Goal: Find specific page/section: Find specific page/section

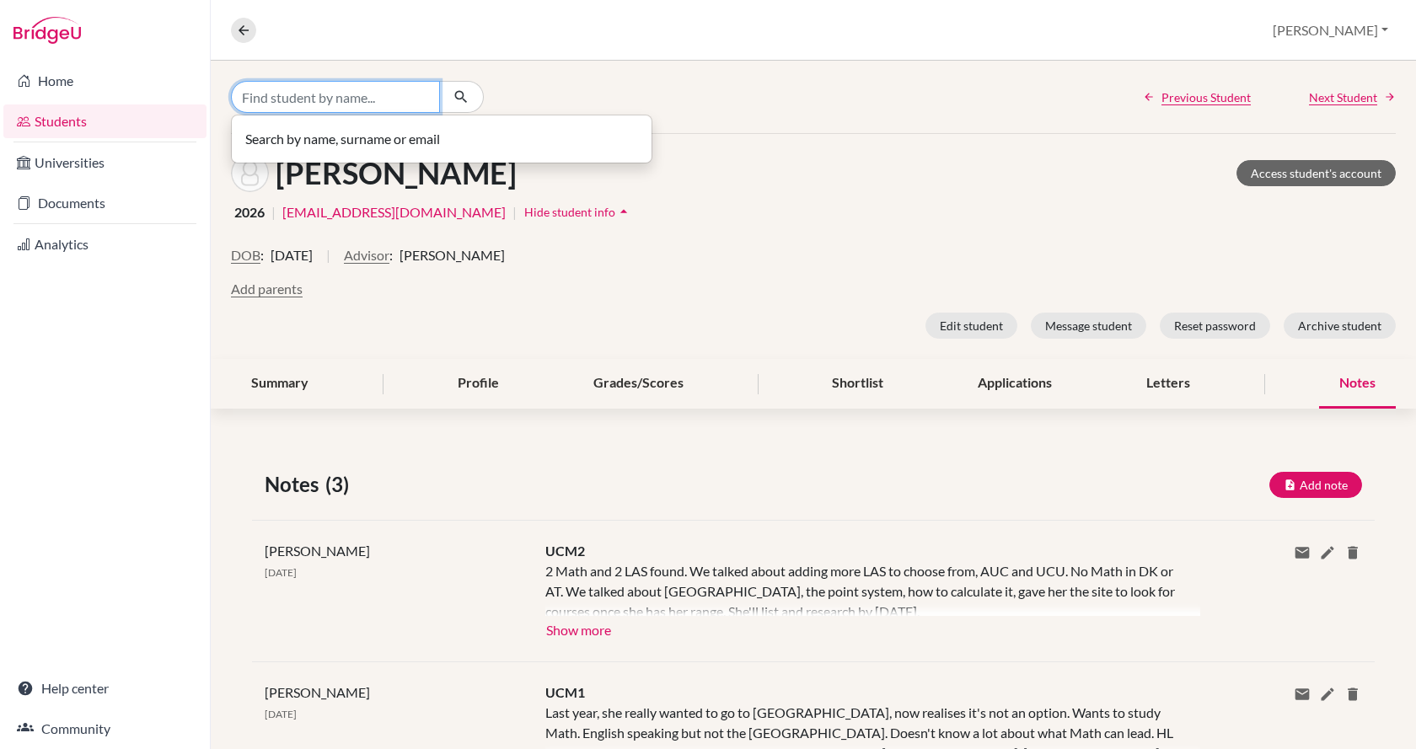
click at [303, 95] on input "Find student by name..." at bounding box center [335, 97] width 209 height 32
type input "k"
type input "laki"
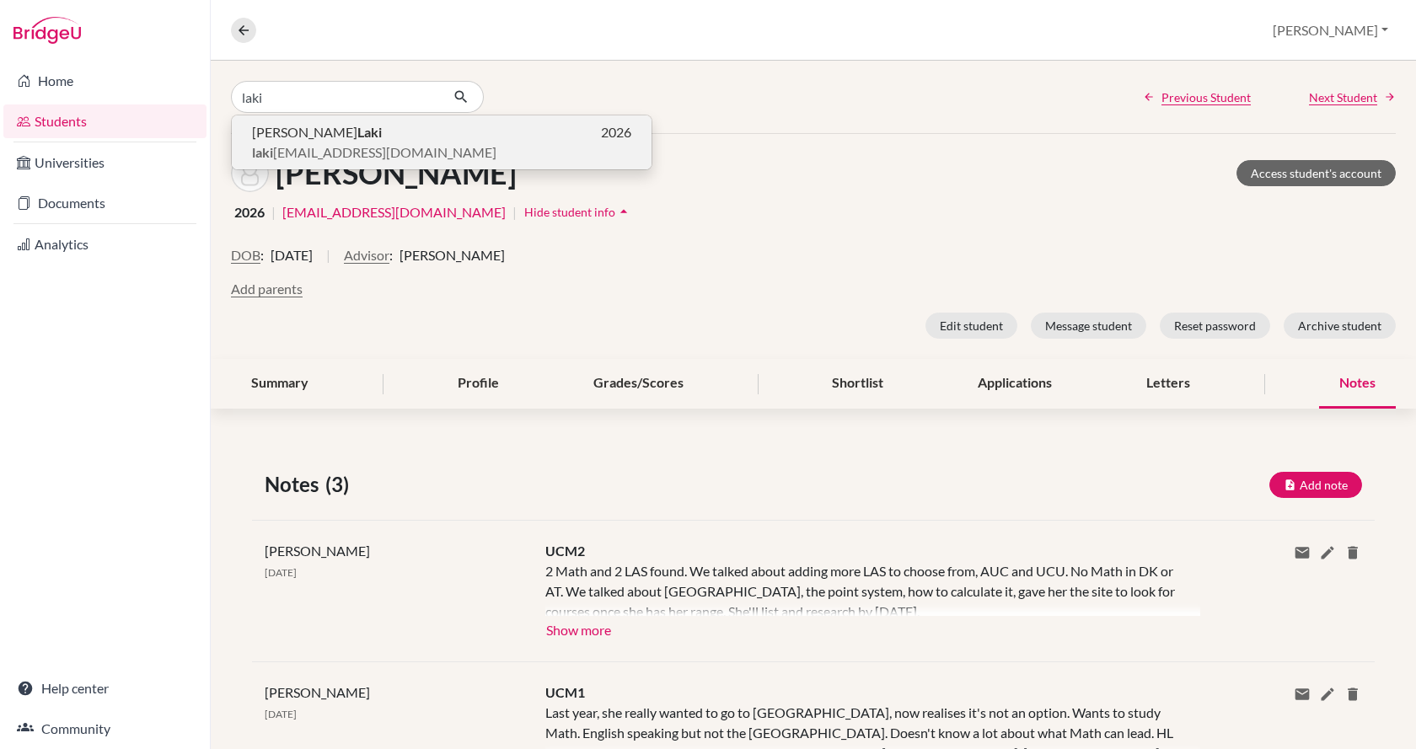
click at [305, 140] on p "[PERSON_NAME] 2026" at bounding box center [441, 132] width 379 height 20
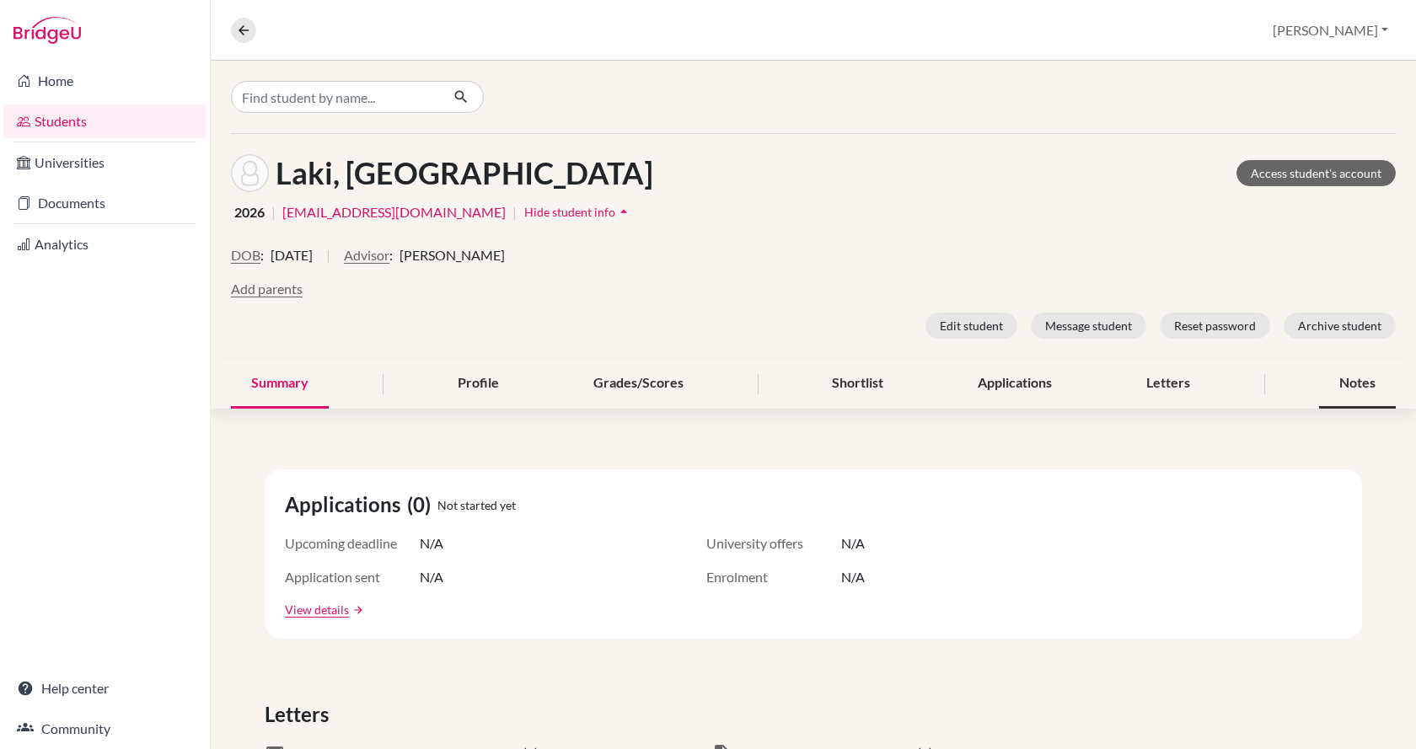
click at [1337, 387] on div "Notes" at bounding box center [1357, 384] width 77 height 50
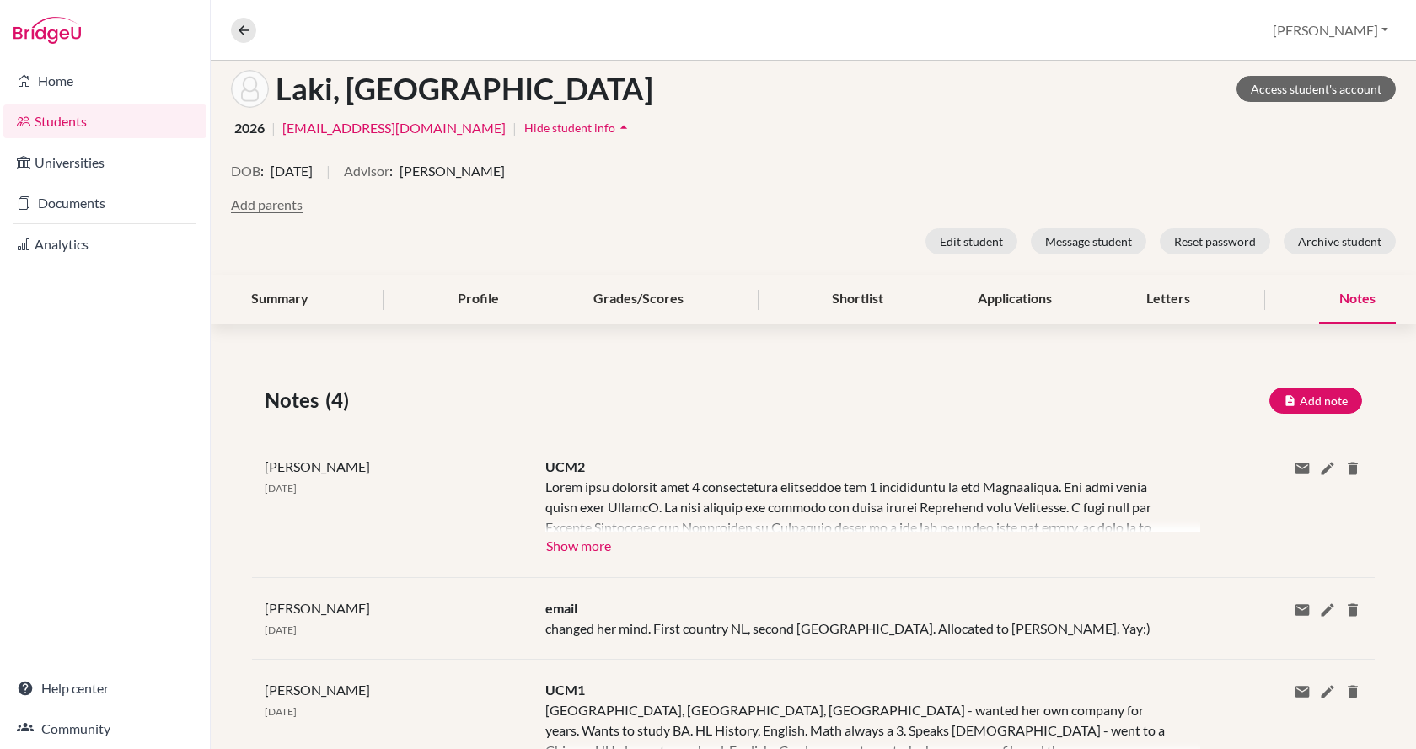
scroll to position [169, 0]
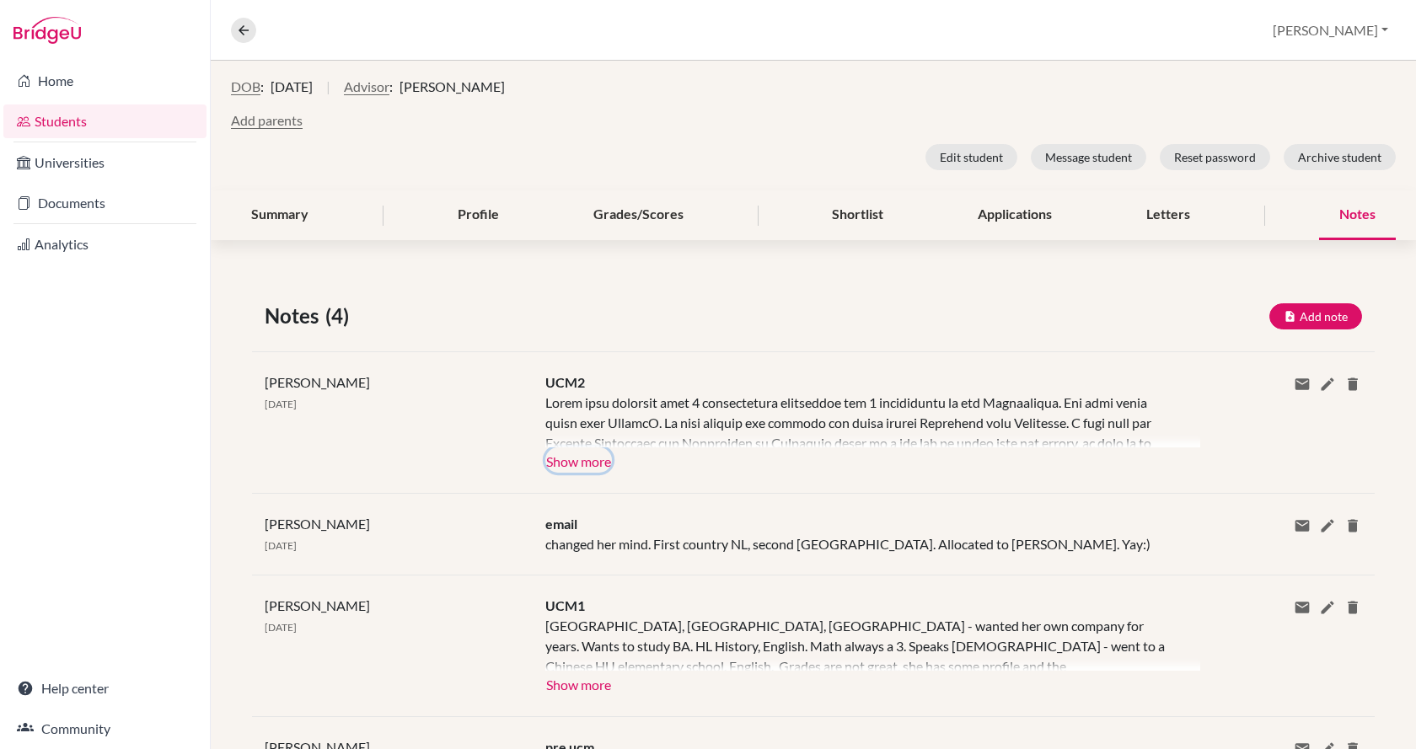
click at [581, 465] on button "Show more" at bounding box center [578, 460] width 67 height 25
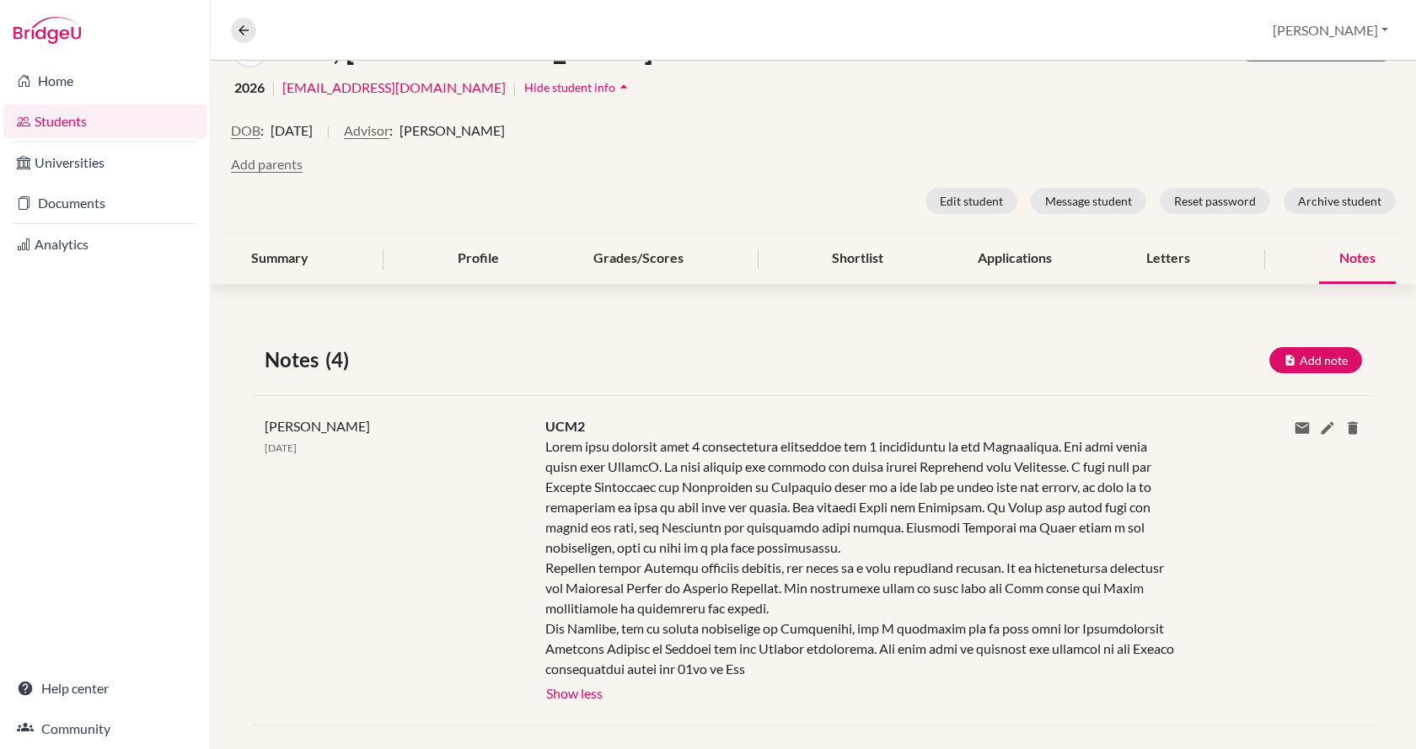
scroll to position [0, 0]
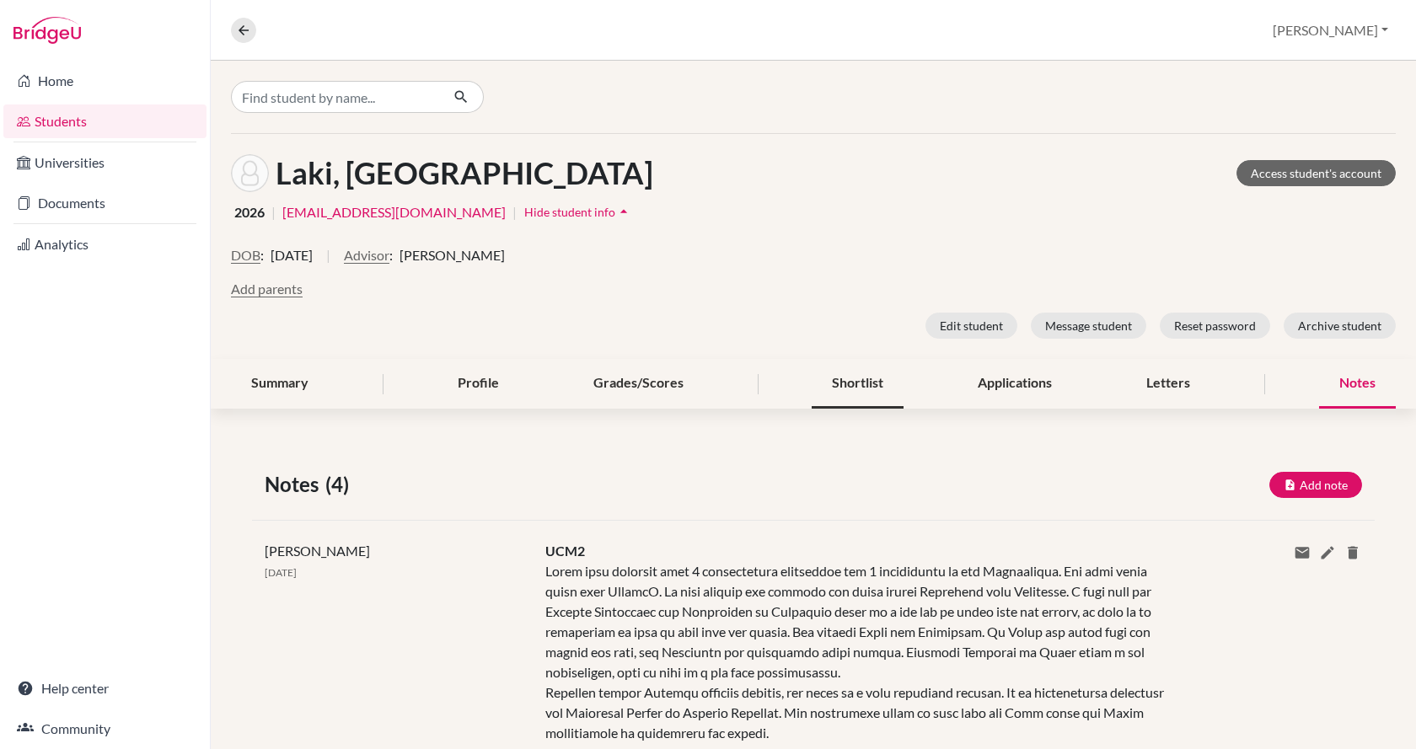
click at [848, 372] on div "Shortlist" at bounding box center [858, 384] width 92 height 50
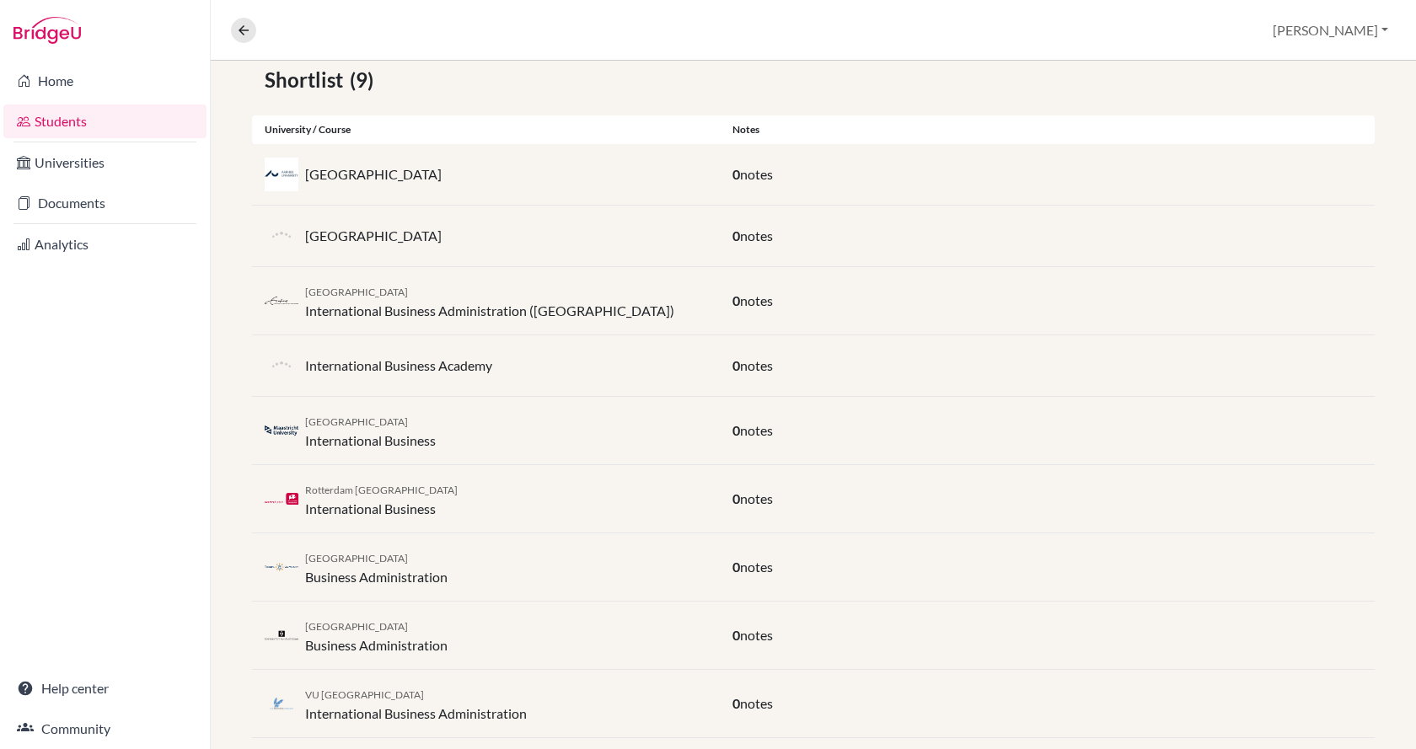
scroll to position [434, 0]
